Goal: Navigation & Orientation: Go to known website

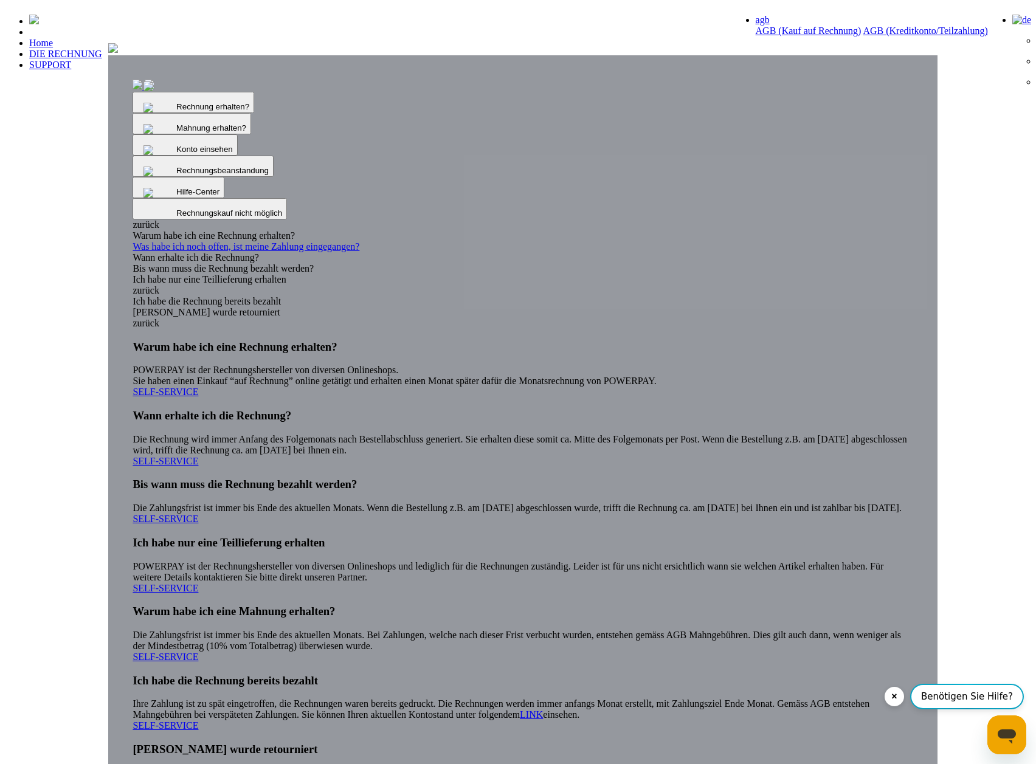
click at [974, 469] on header "Home DIE RECHNUNG SUPPORT" at bounding box center [518, 452] width 1026 height 895
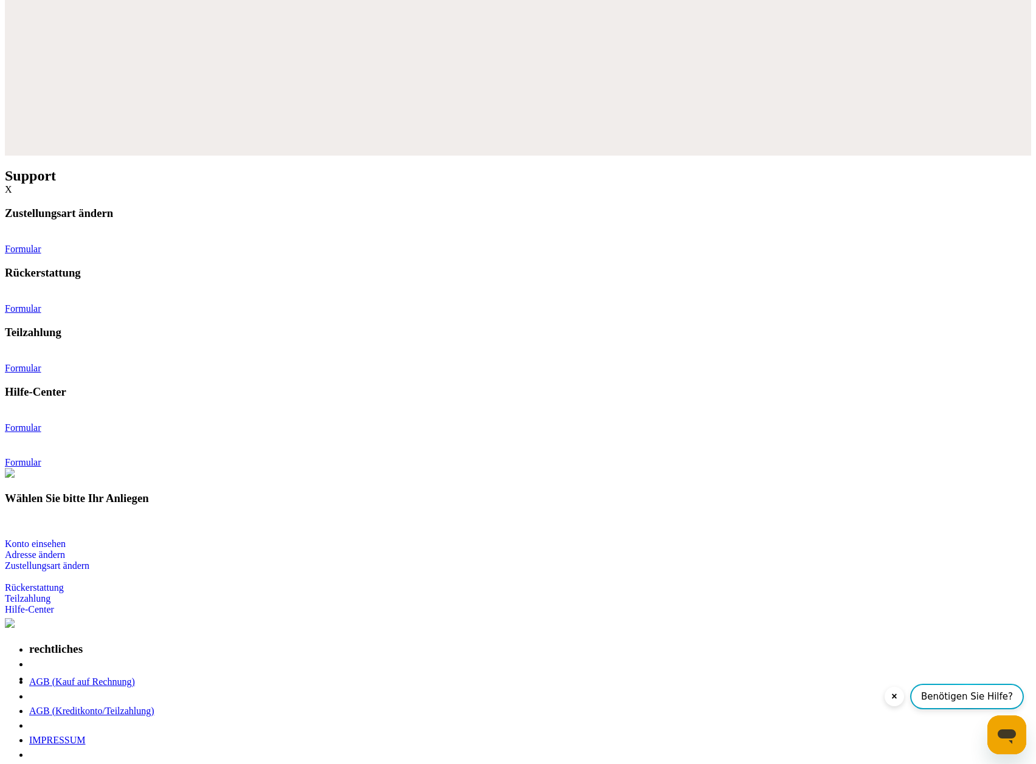
scroll to position [1520, 0]
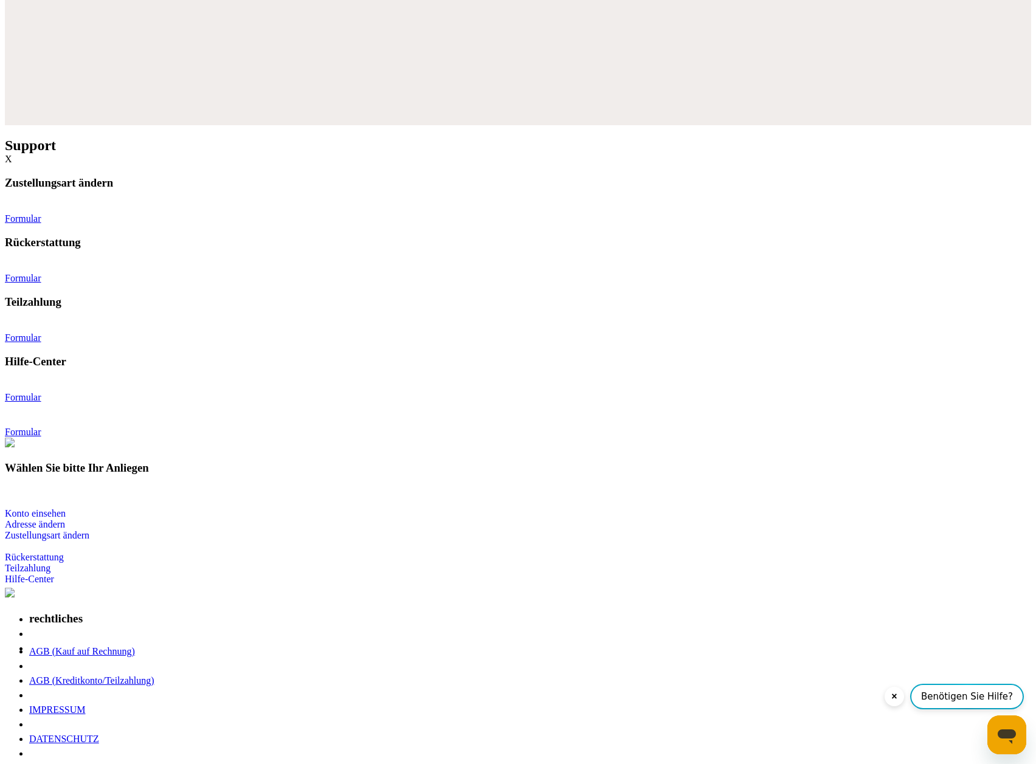
click at [884, 690] on button "×" at bounding box center [893, 696] width 19 height 19
